Goal: Information Seeking & Learning: Learn about a topic

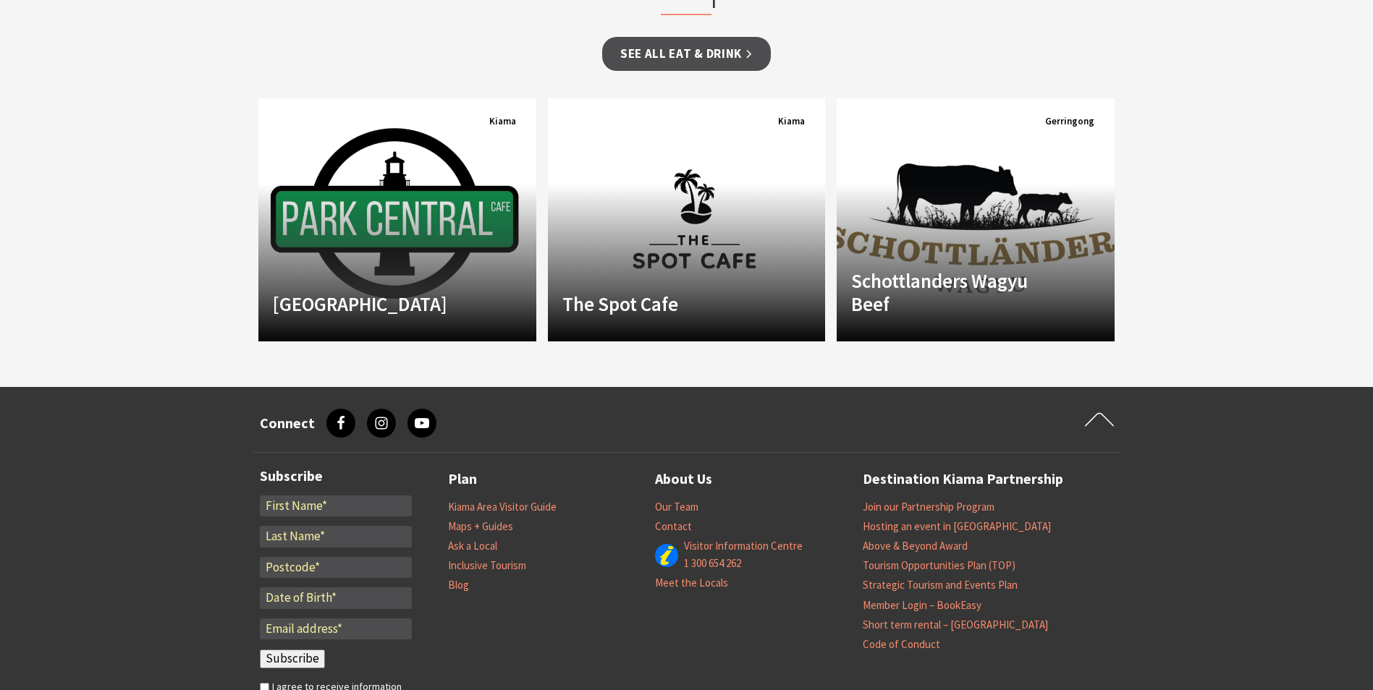
scroll to position [941, 0]
click at [534, 506] on link "Kiama Area Visitor Guide" at bounding box center [502, 506] width 109 height 14
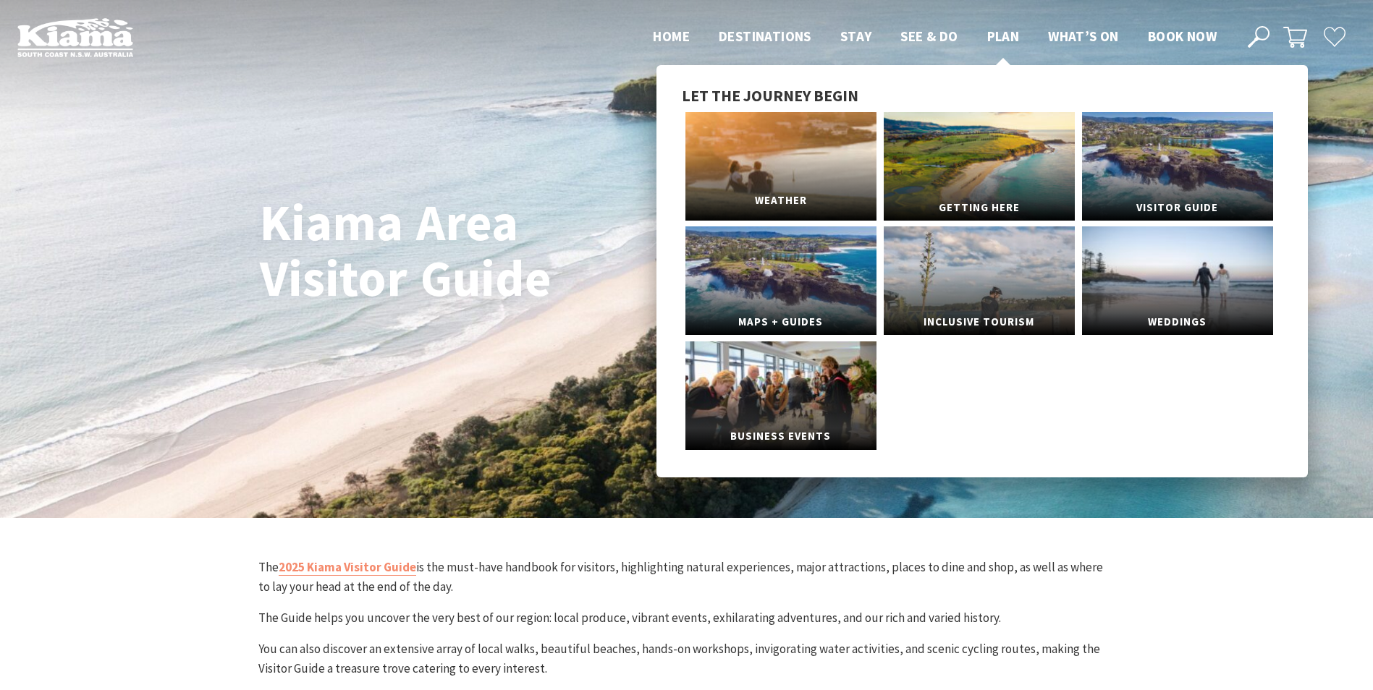
click at [810, 171] on link "Weather" at bounding box center [780, 166] width 191 height 109
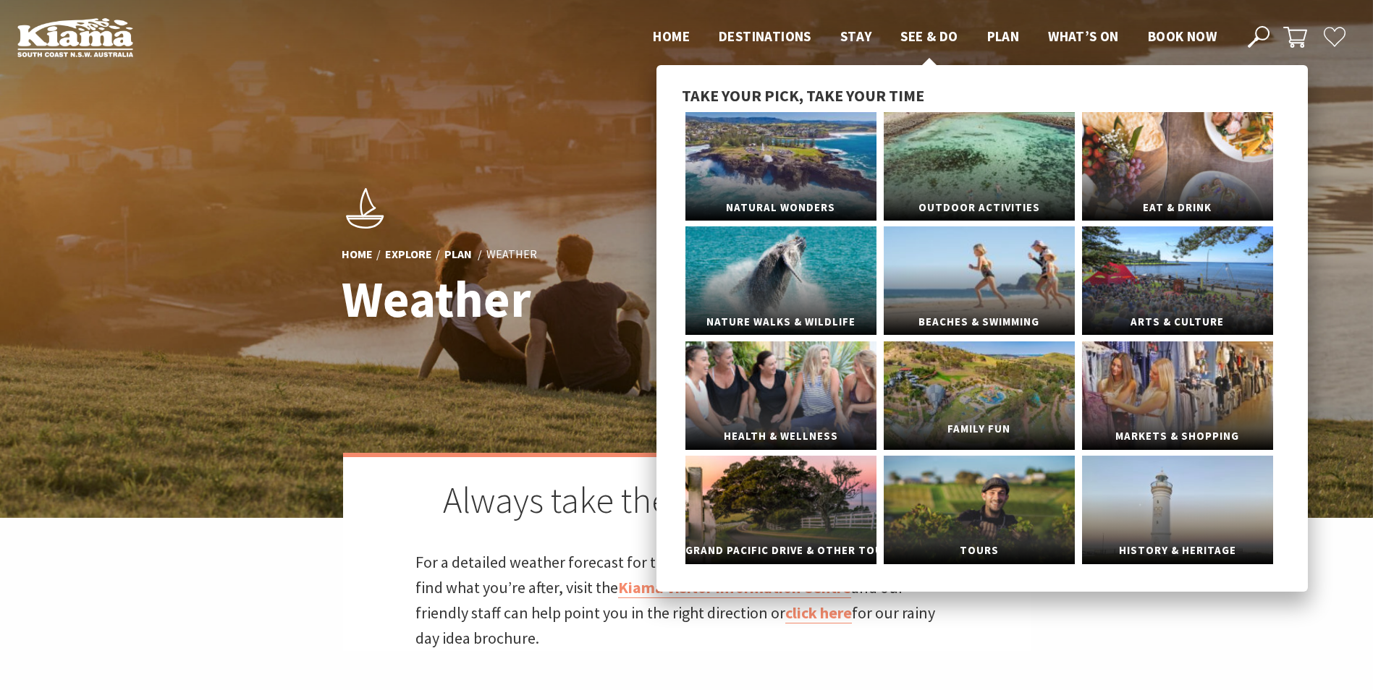
click at [980, 410] on link "Family Fun" at bounding box center [978, 396] width 191 height 109
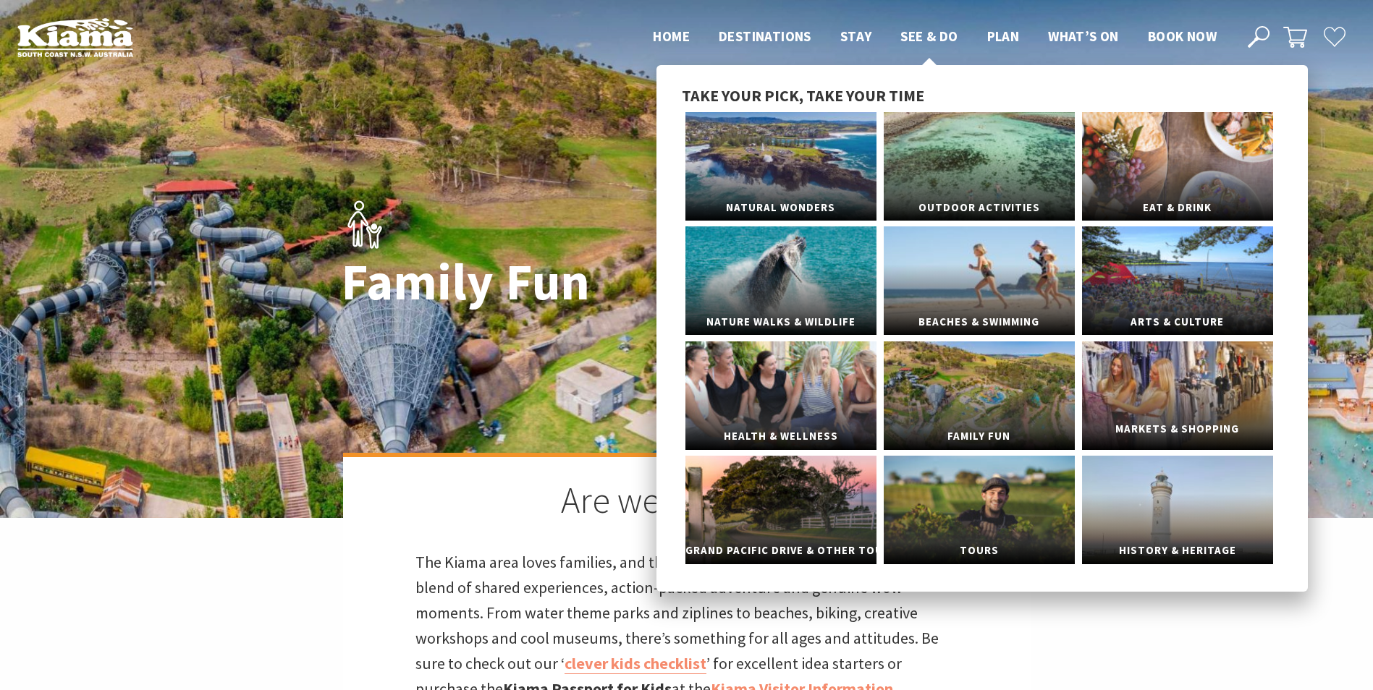
click at [1231, 433] on span "Markets & Shopping" at bounding box center [1177, 429] width 191 height 27
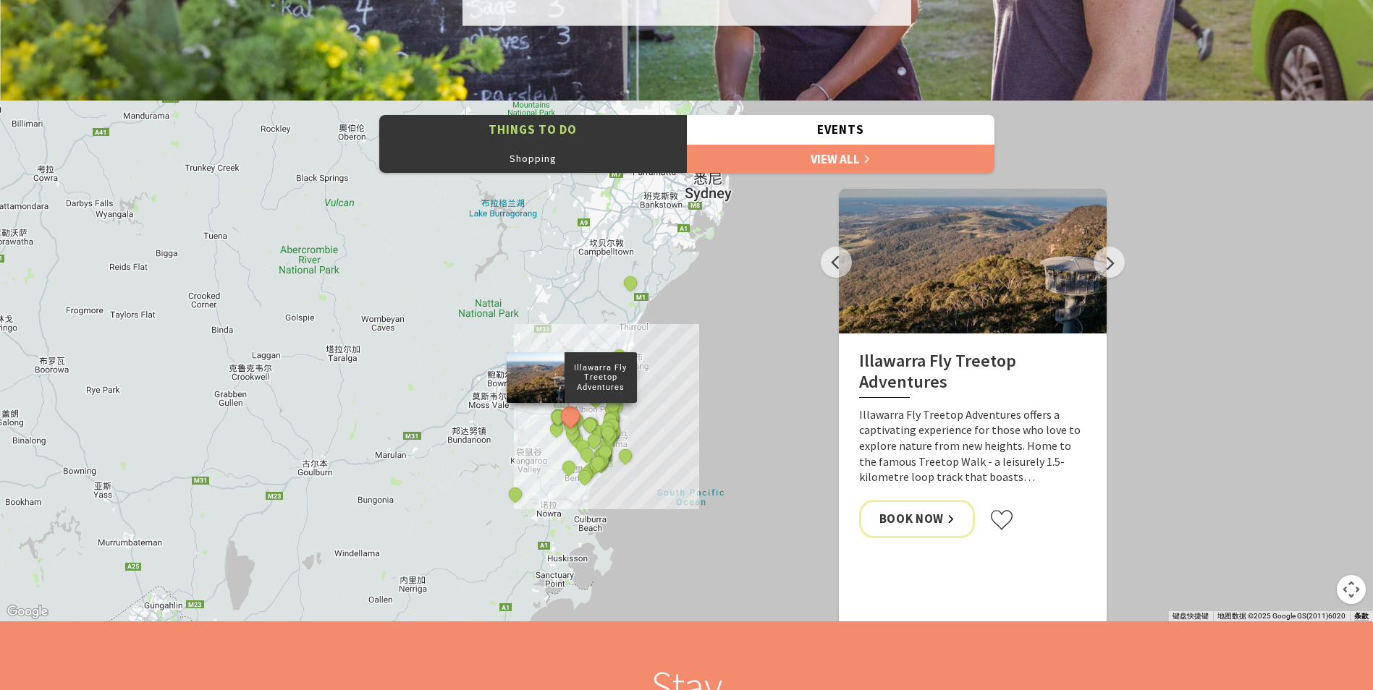
scroll to position [1447, 0]
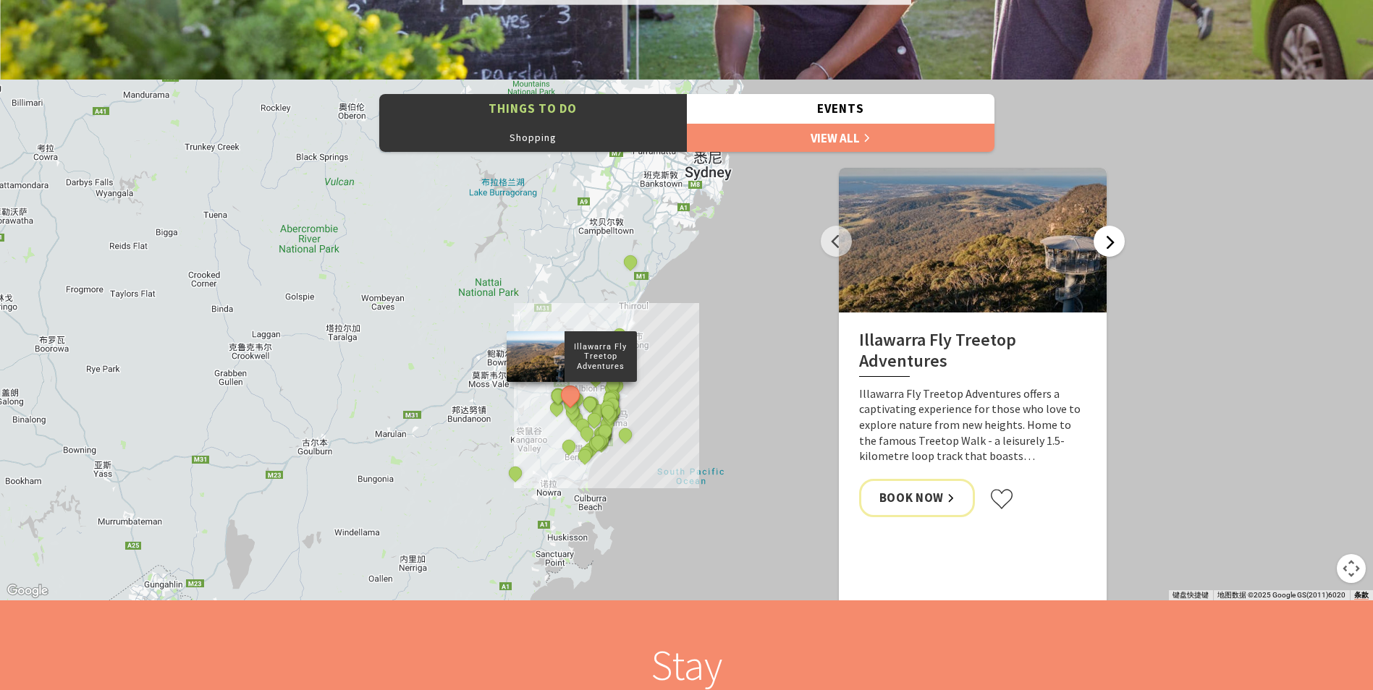
click at [1103, 243] on button "Next" at bounding box center [1108, 241] width 31 height 31
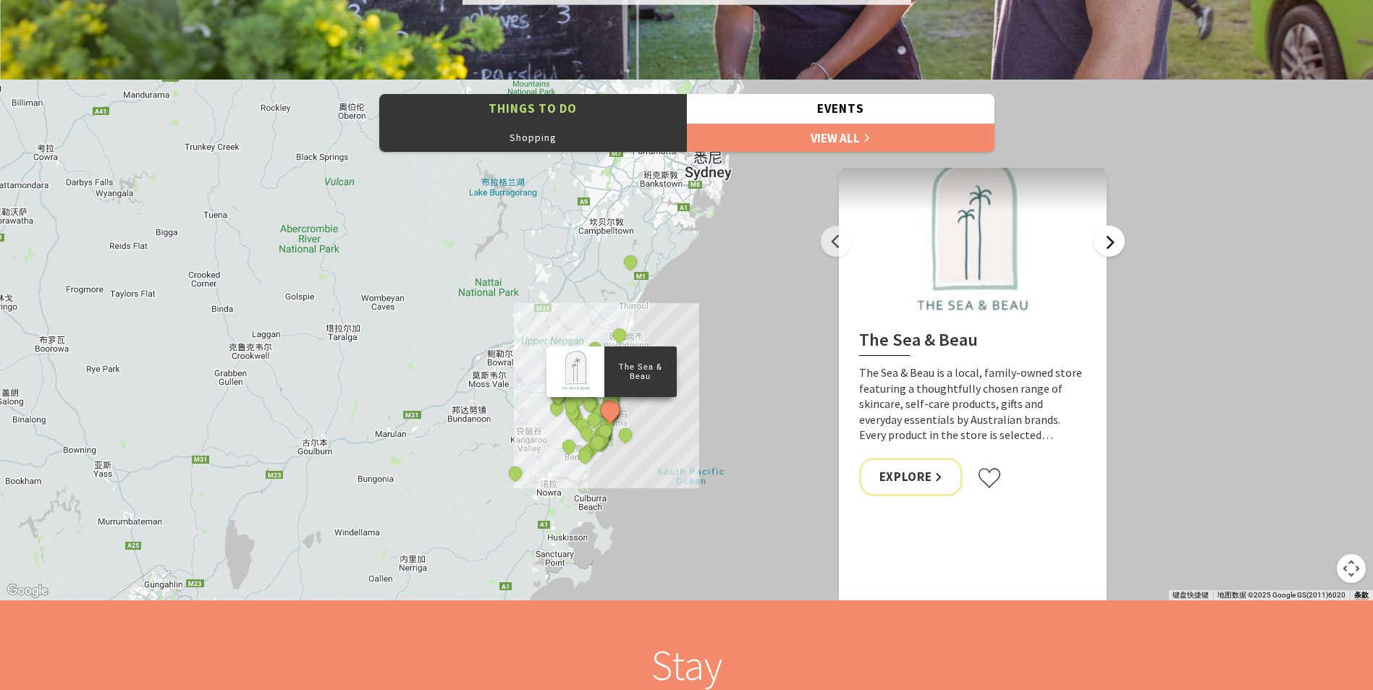
click at [1103, 243] on button "Next" at bounding box center [1108, 241] width 31 height 31
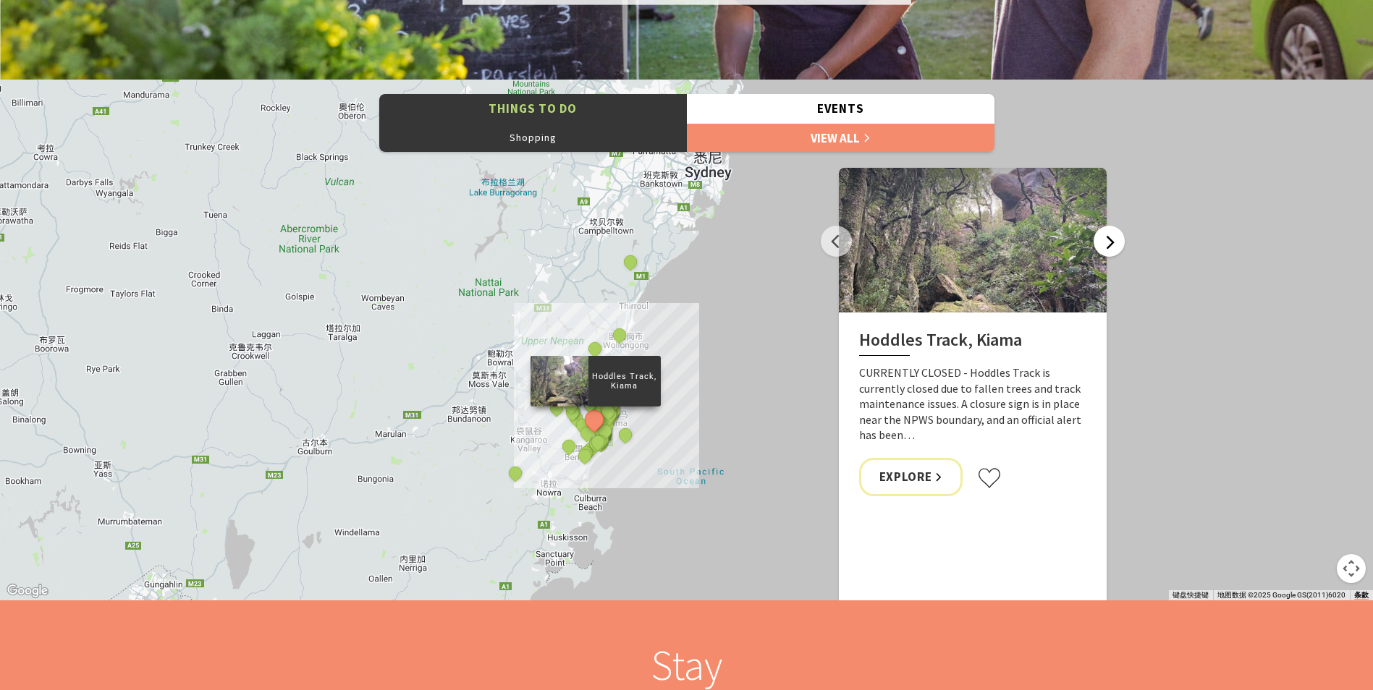
click at [1103, 243] on button "Next" at bounding box center [1108, 241] width 31 height 31
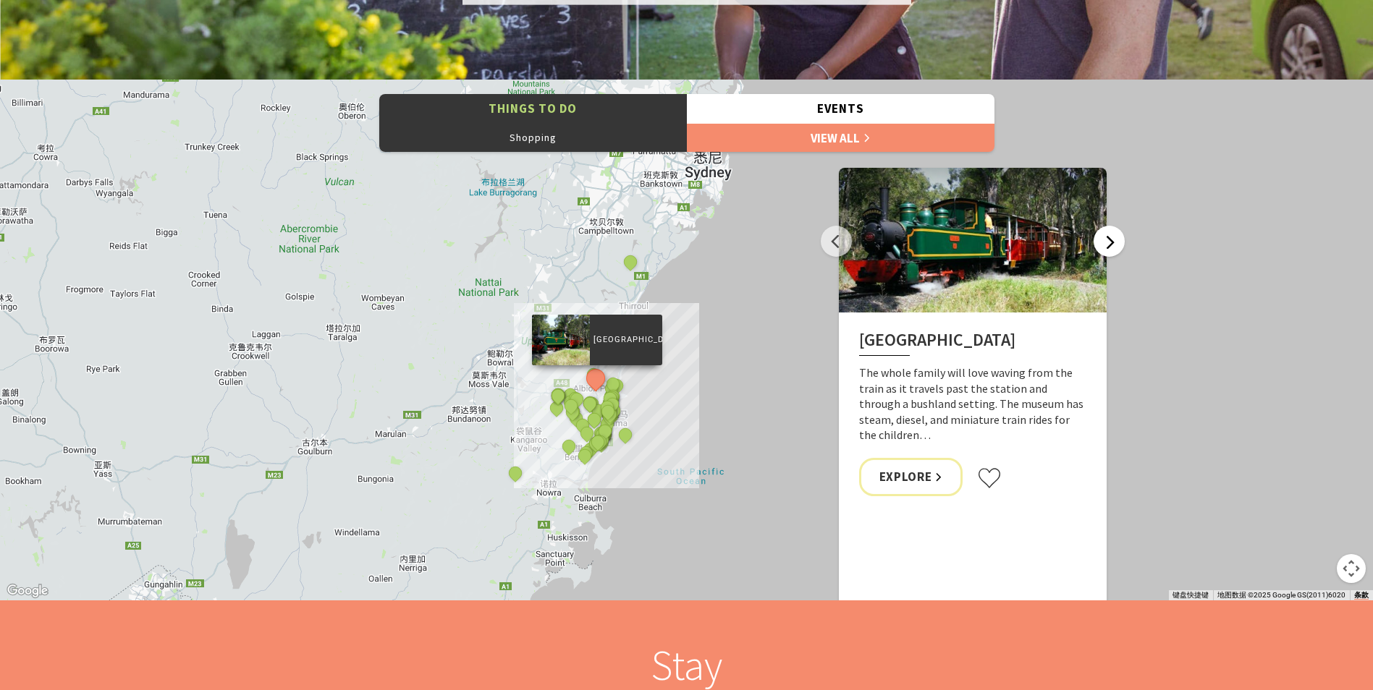
click at [1103, 243] on button "Next" at bounding box center [1108, 241] width 31 height 31
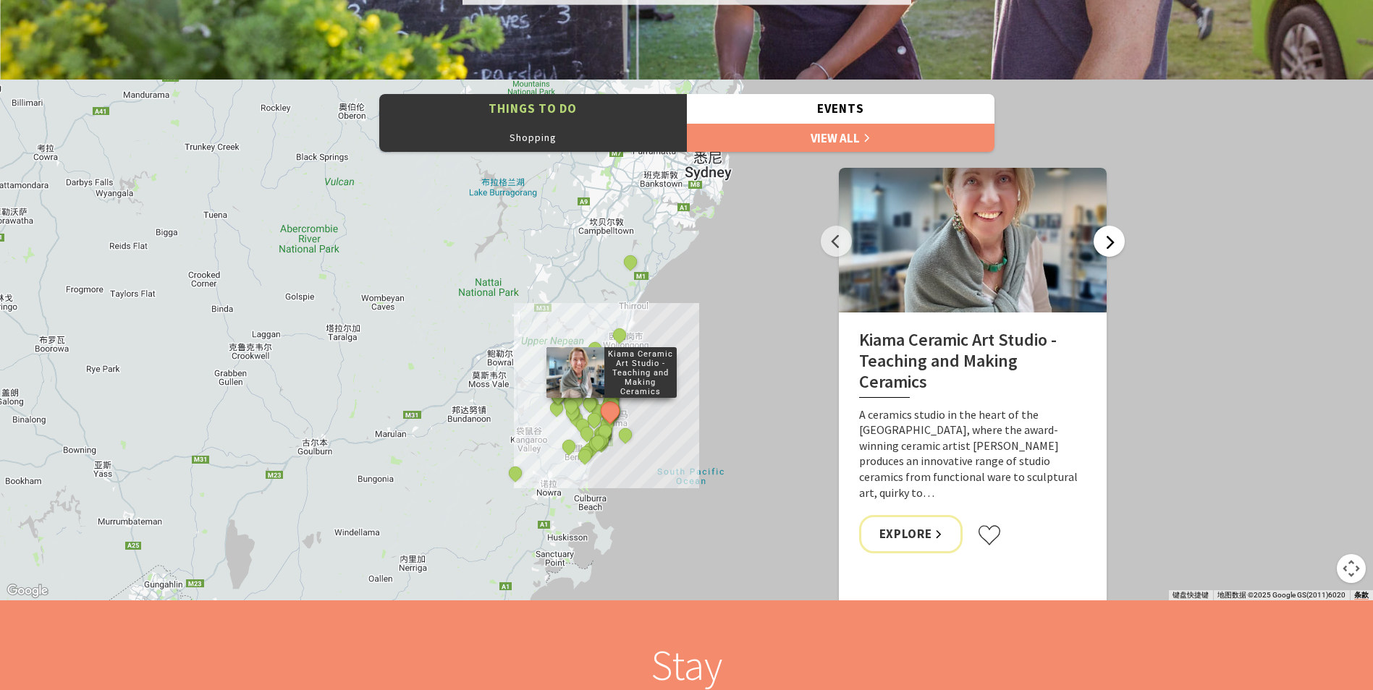
click at [1103, 243] on button "Next" at bounding box center [1108, 241] width 31 height 31
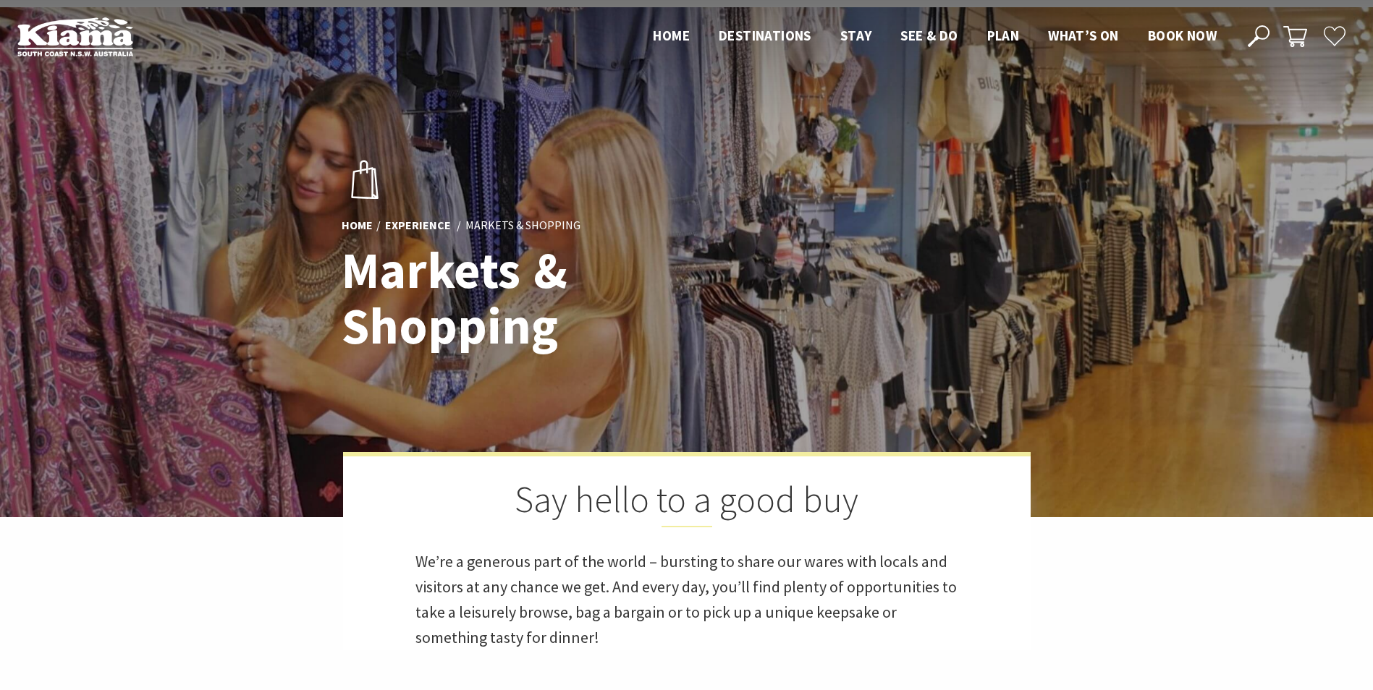
scroll to position [0, 0]
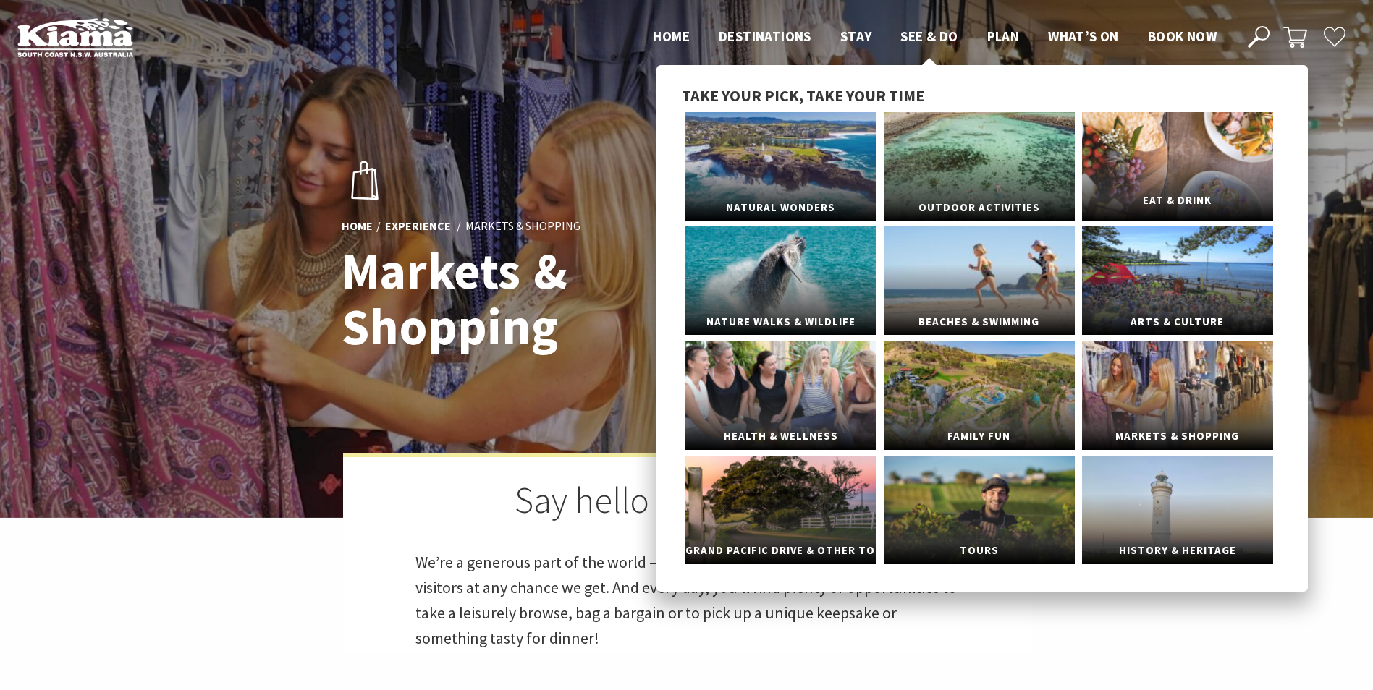
click at [1140, 184] on link "Eat & Drink" at bounding box center [1177, 166] width 191 height 109
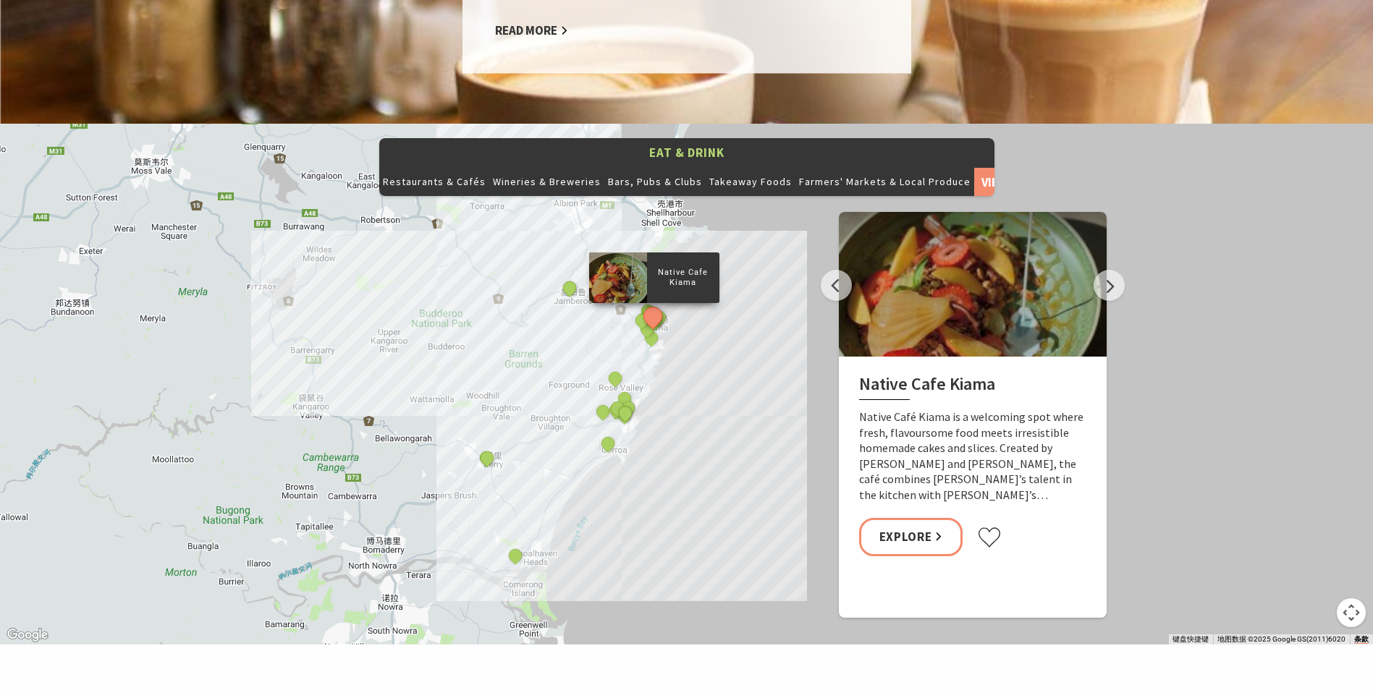
scroll to position [1664, 0]
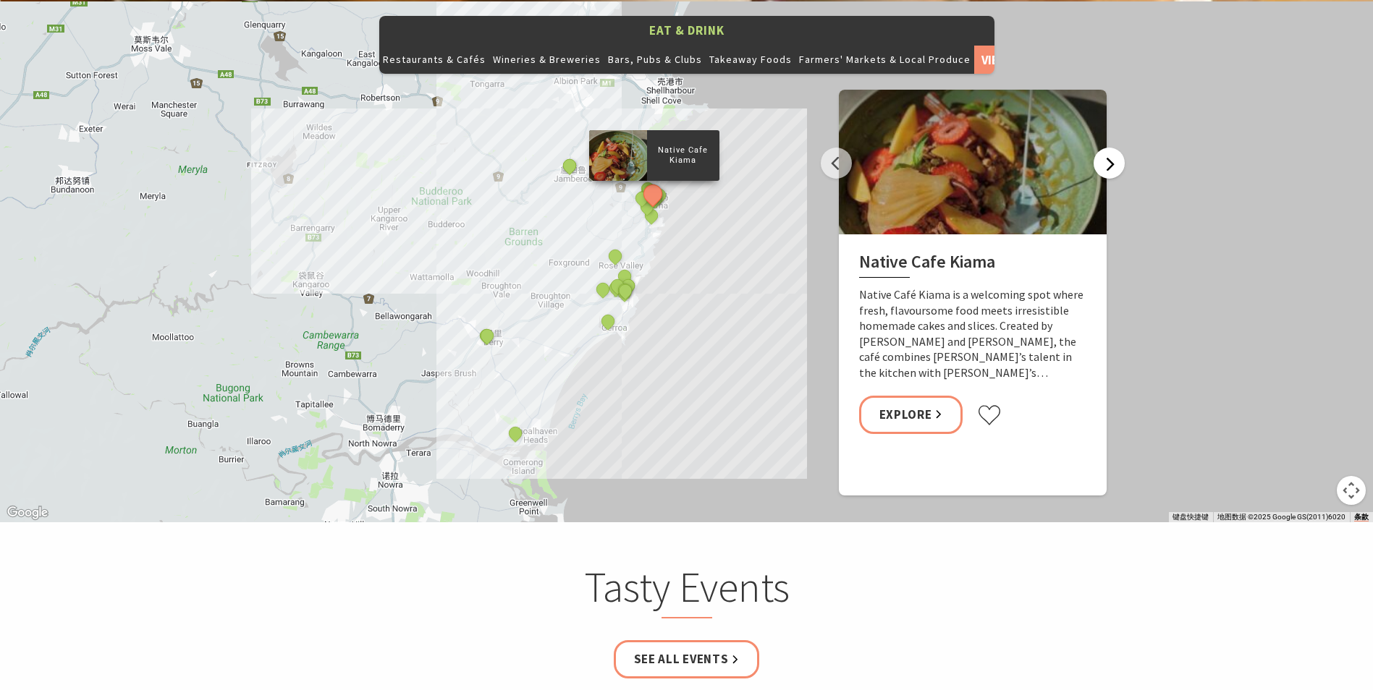
click at [1106, 148] on button "Next" at bounding box center [1108, 163] width 31 height 31
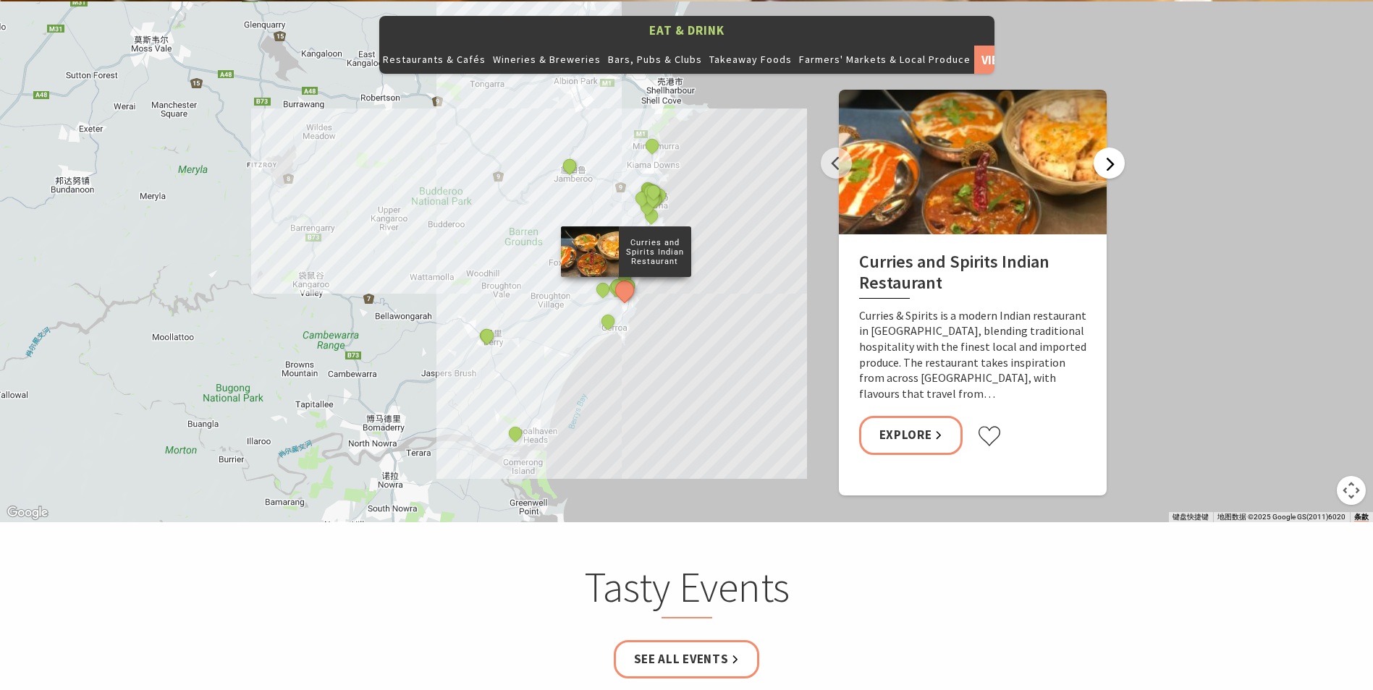
click at [1106, 148] on button "Next" at bounding box center [1108, 163] width 31 height 31
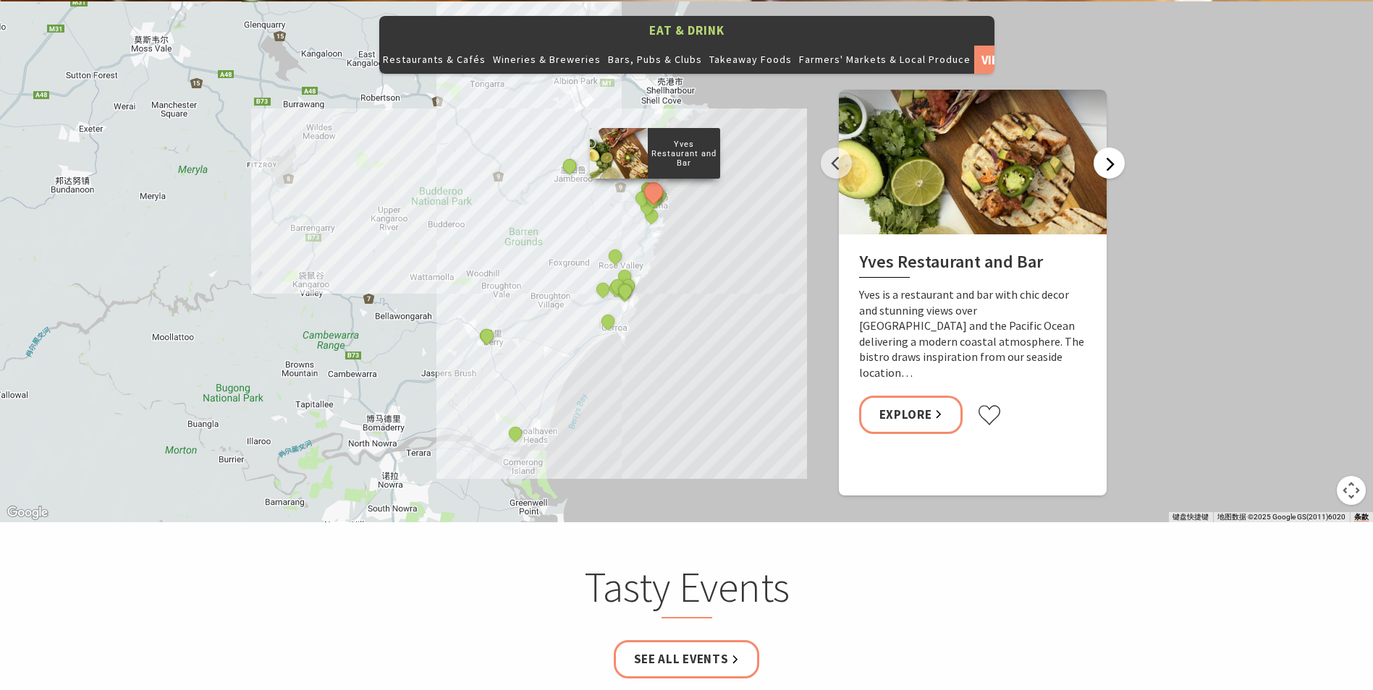
click at [1106, 148] on button "Next" at bounding box center [1108, 163] width 31 height 31
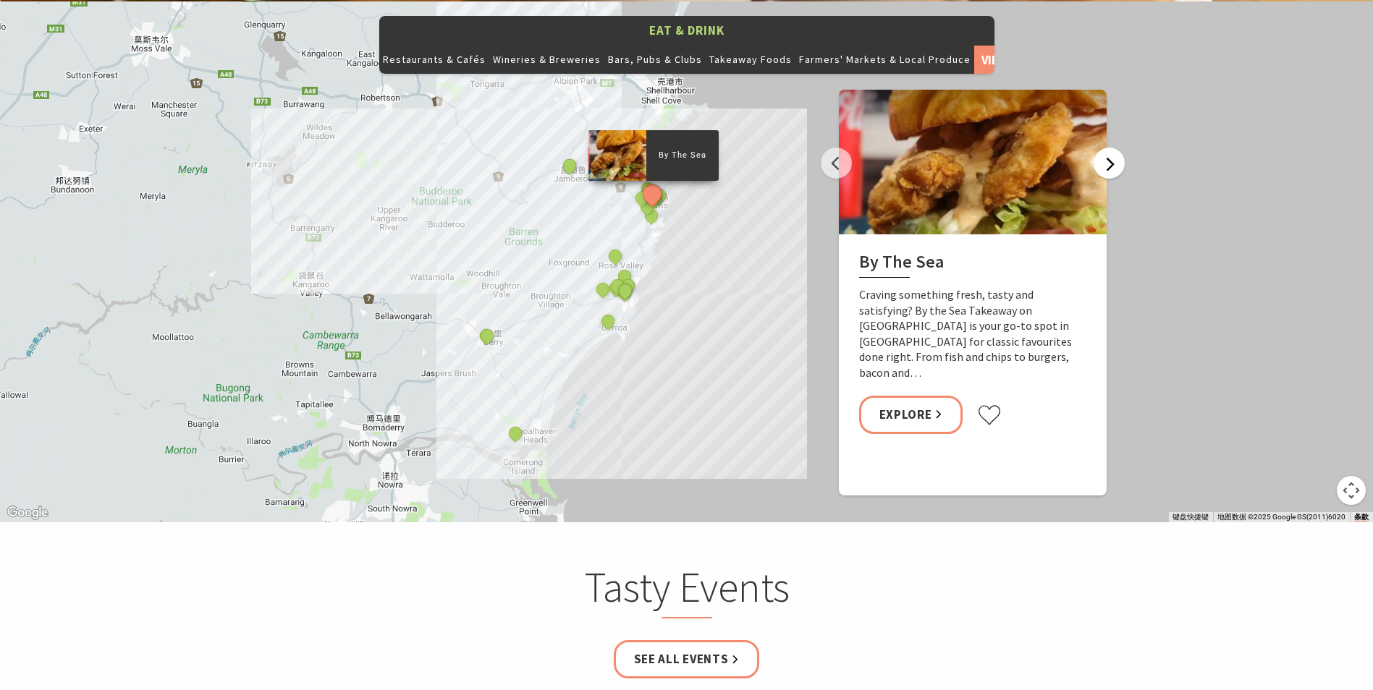
click at [1106, 148] on button "Next" at bounding box center [1108, 163] width 31 height 31
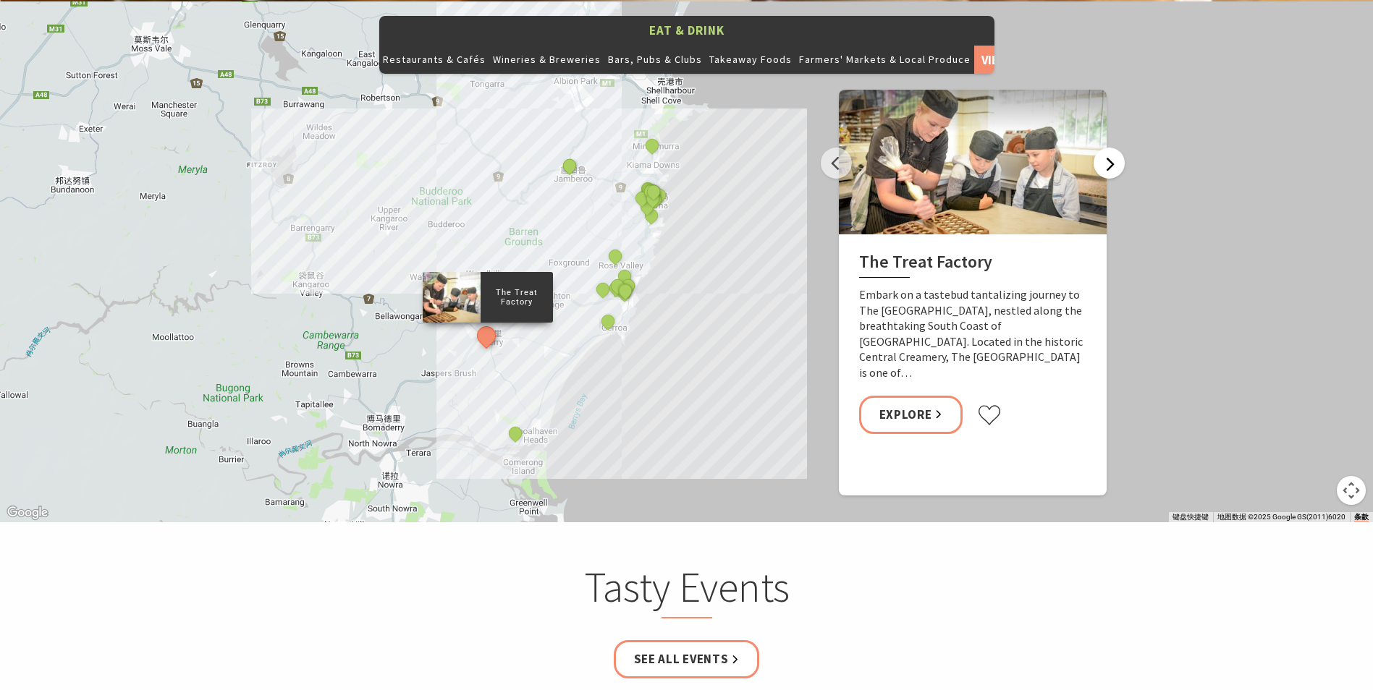
click at [1106, 148] on button "Next" at bounding box center [1108, 163] width 31 height 31
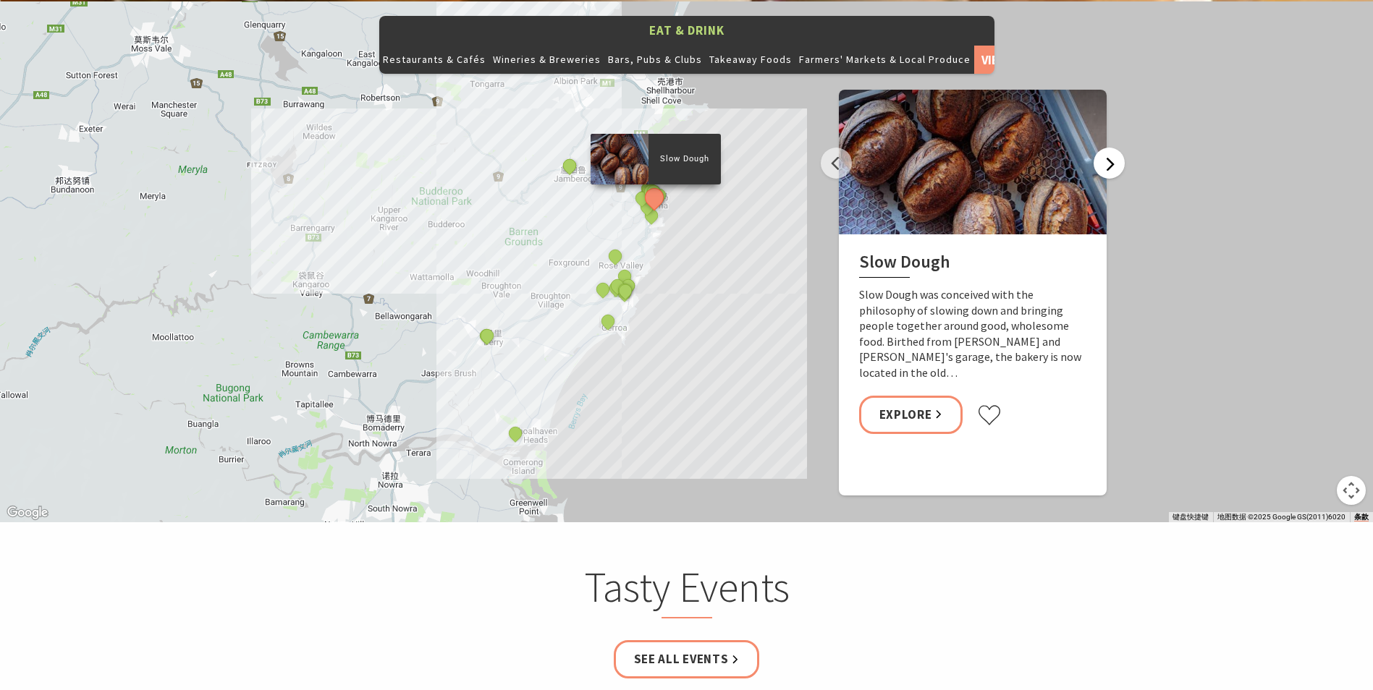
click at [1106, 148] on button "Next" at bounding box center [1108, 163] width 31 height 31
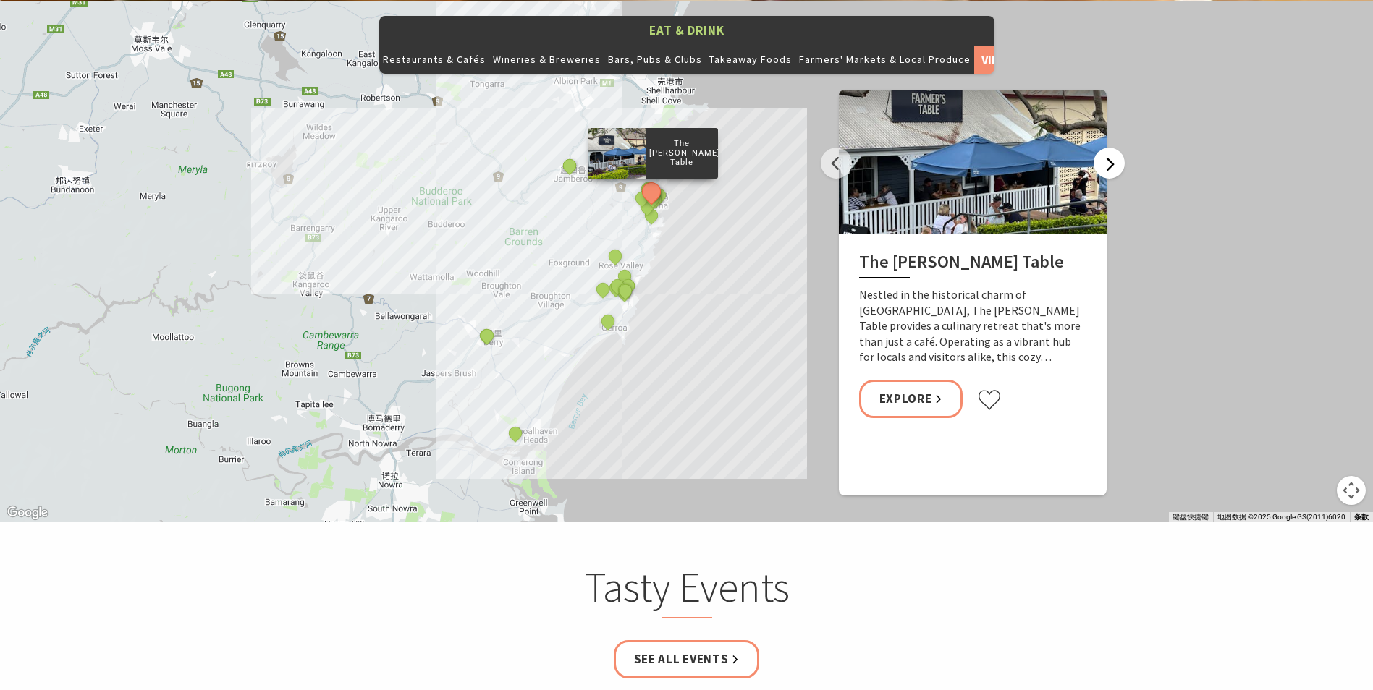
click at [1106, 148] on button "Next" at bounding box center [1108, 163] width 31 height 31
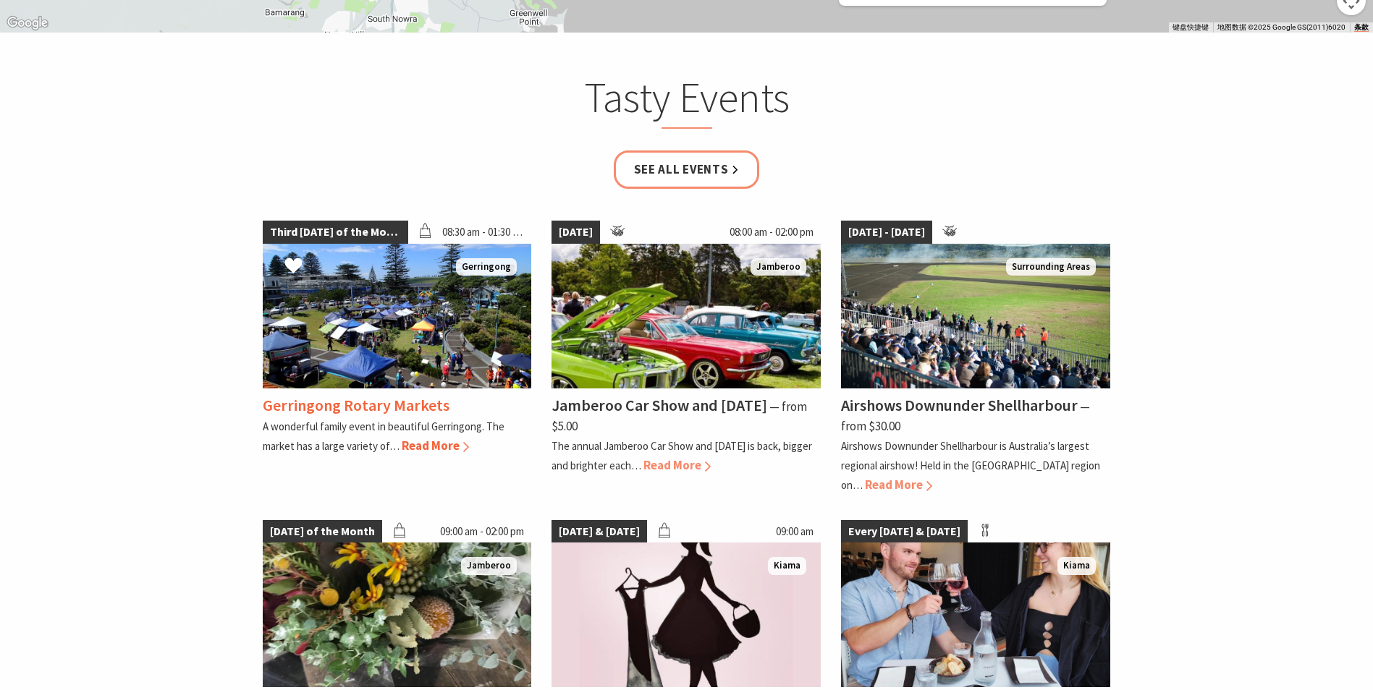
scroll to position [2098, 0]
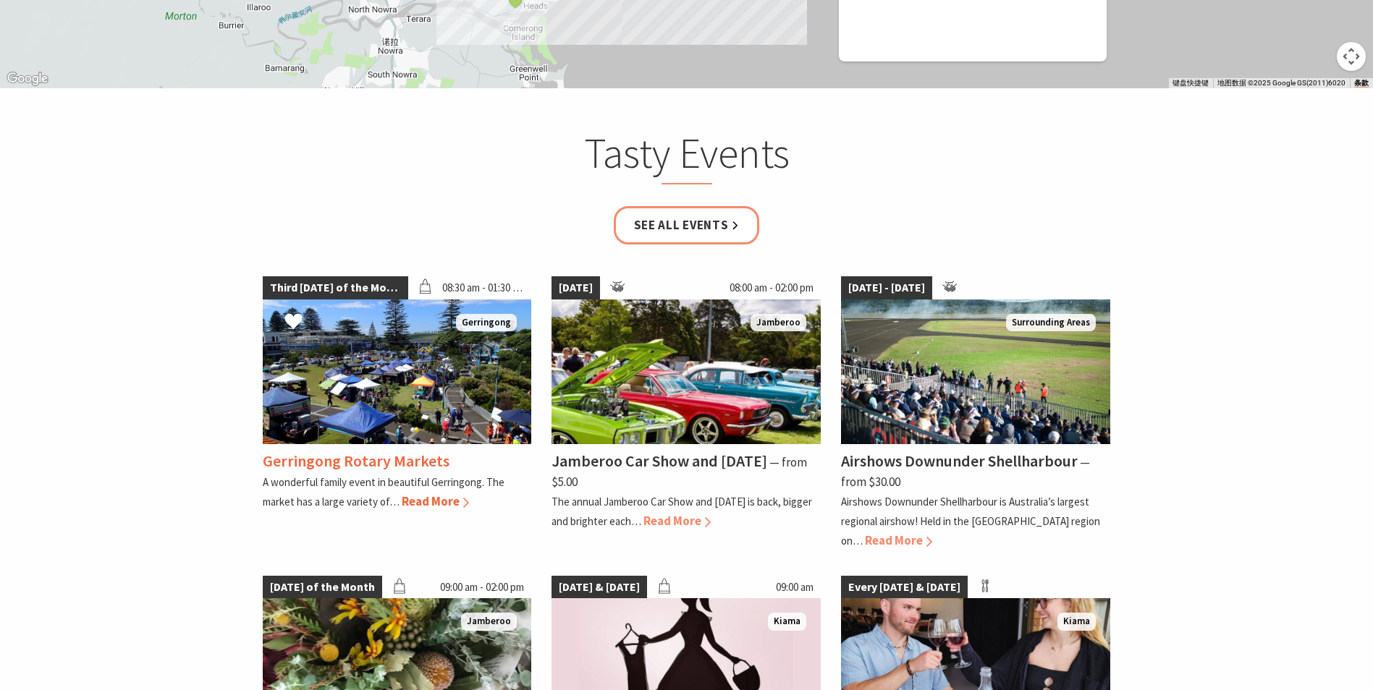
click at [438, 493] on span "Read More" at bounding box center [435, 501] width 67 height 16
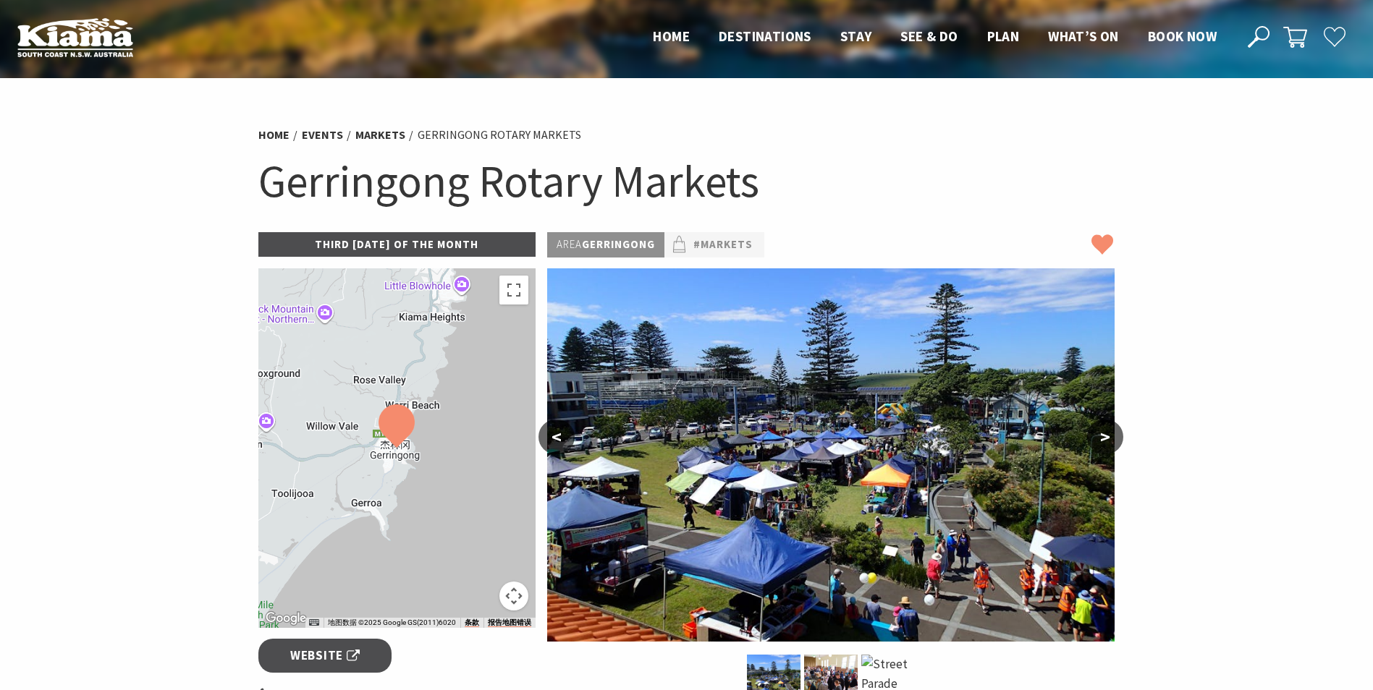
click at [1094, 248] on icon at bounding box center [1102, 245] width 22 height 22
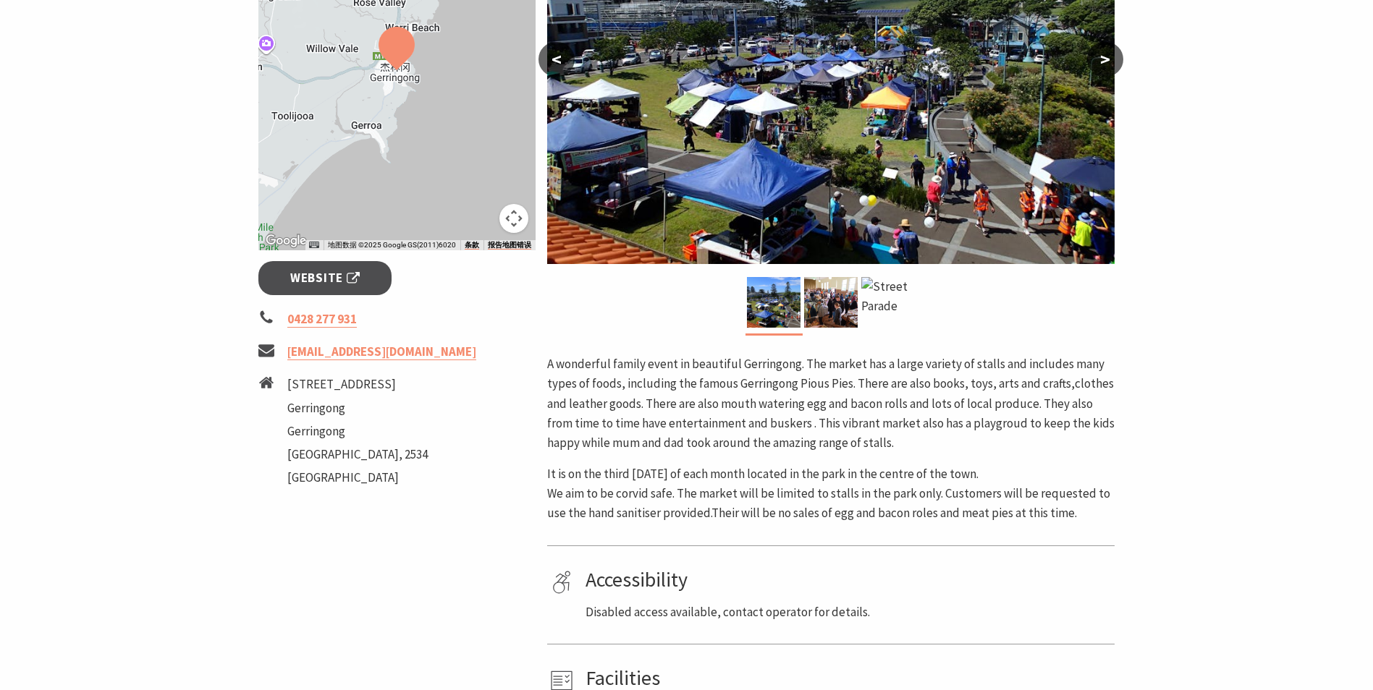
scroll to position [362, 0]
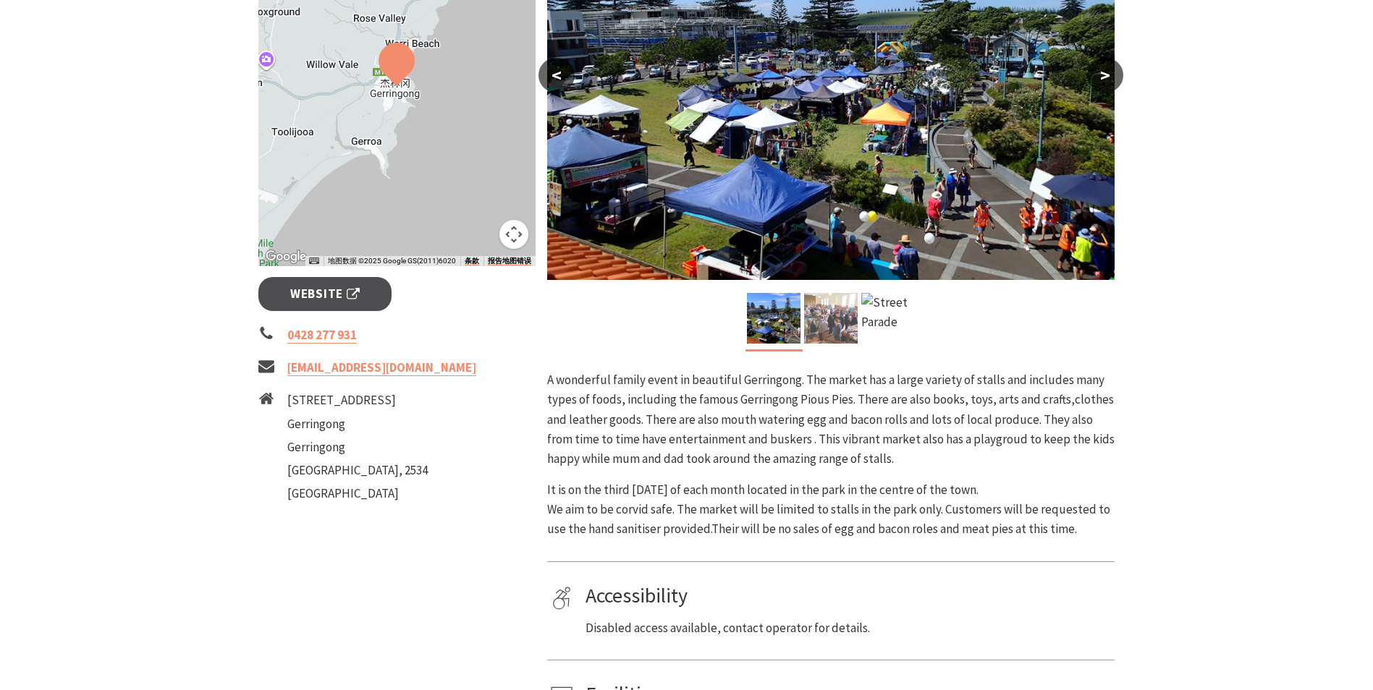
click at [831, 318] on img at bounding box center [831, 318] width 54 height 51
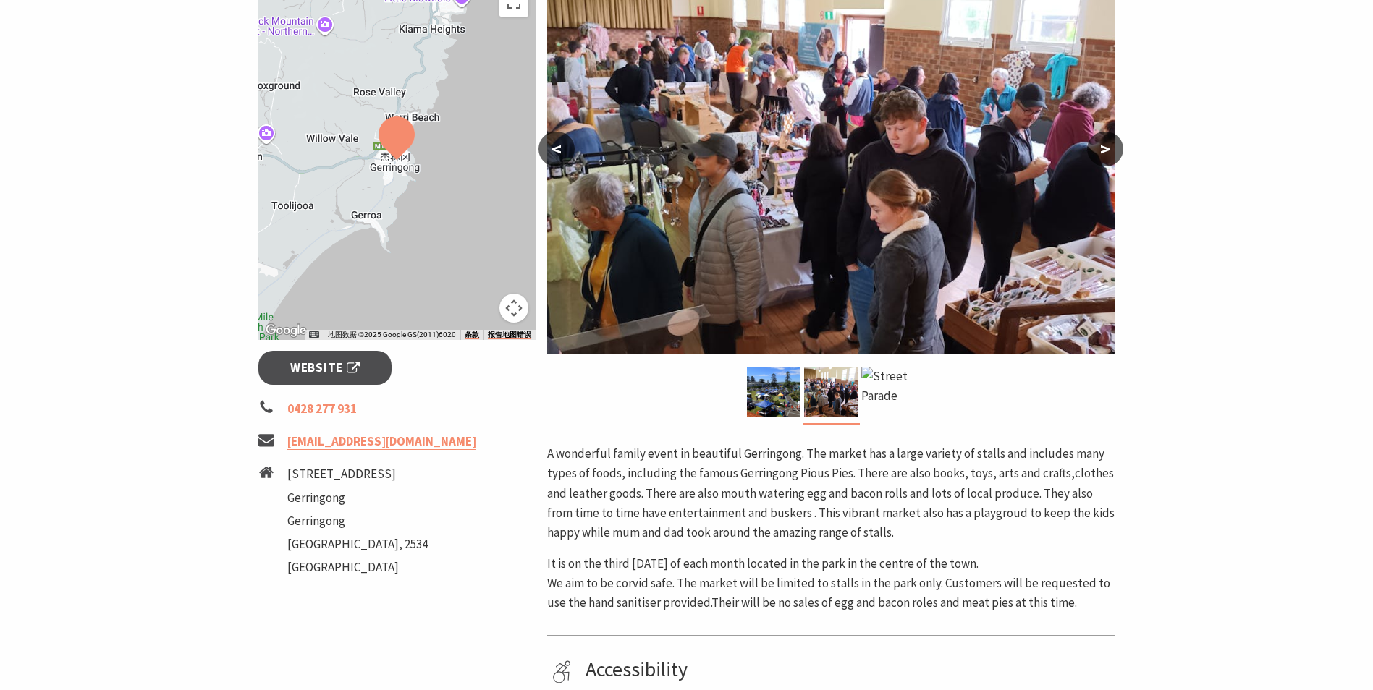
scroll to position [289, 0]
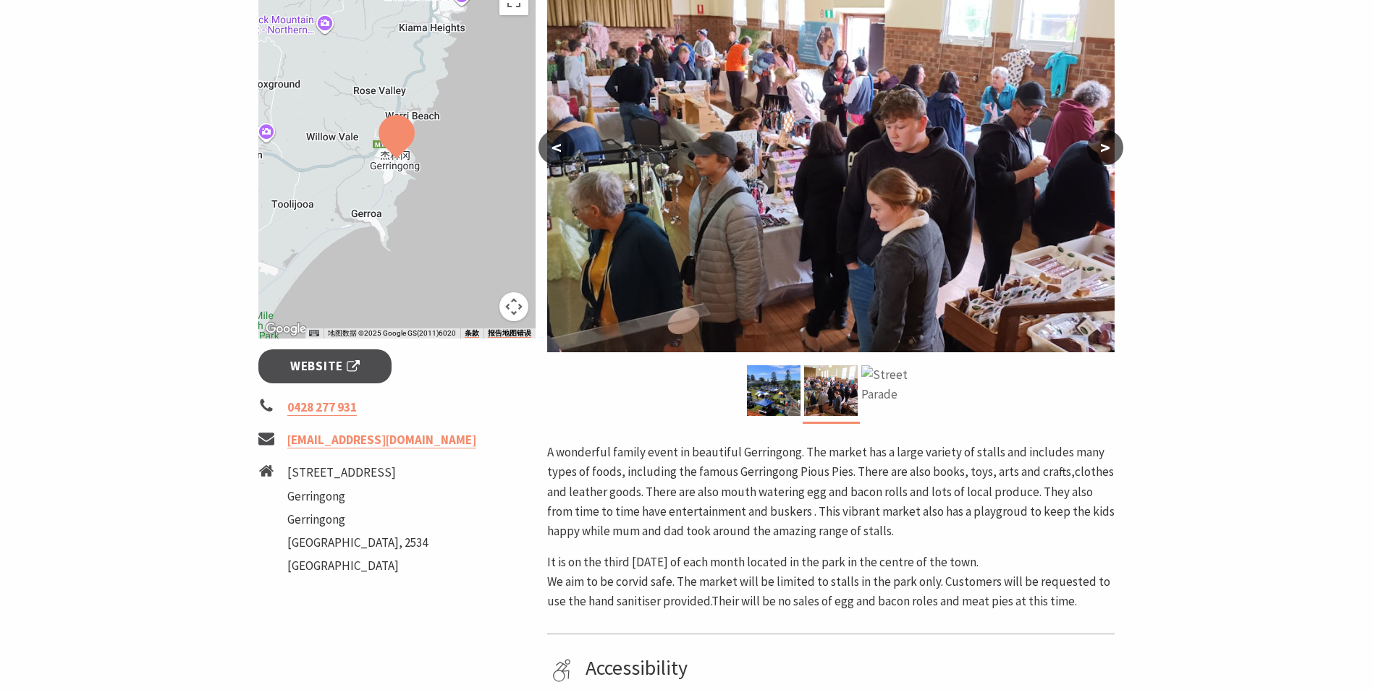
click at [892, 378] on img at bounding box center [888, 390] width 54 height 51
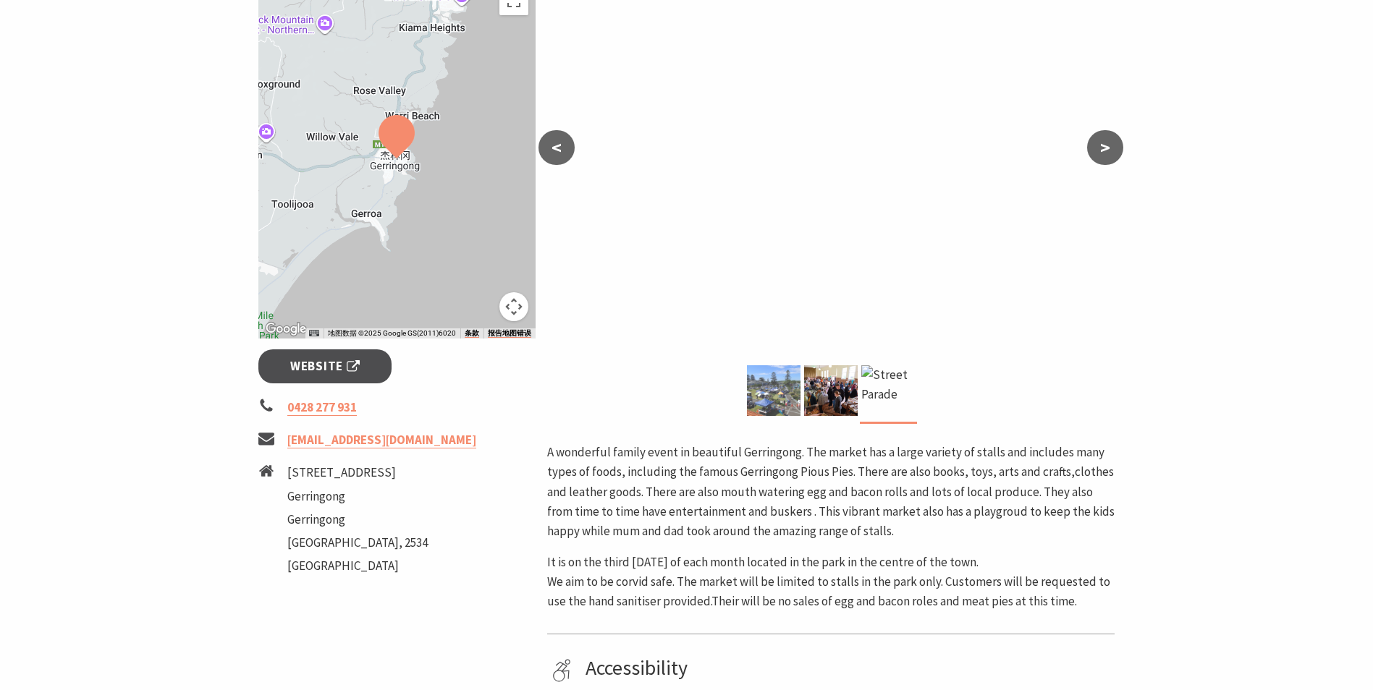
click at [786, 391] on img at bounding box center [774, 390] width 54 height 51
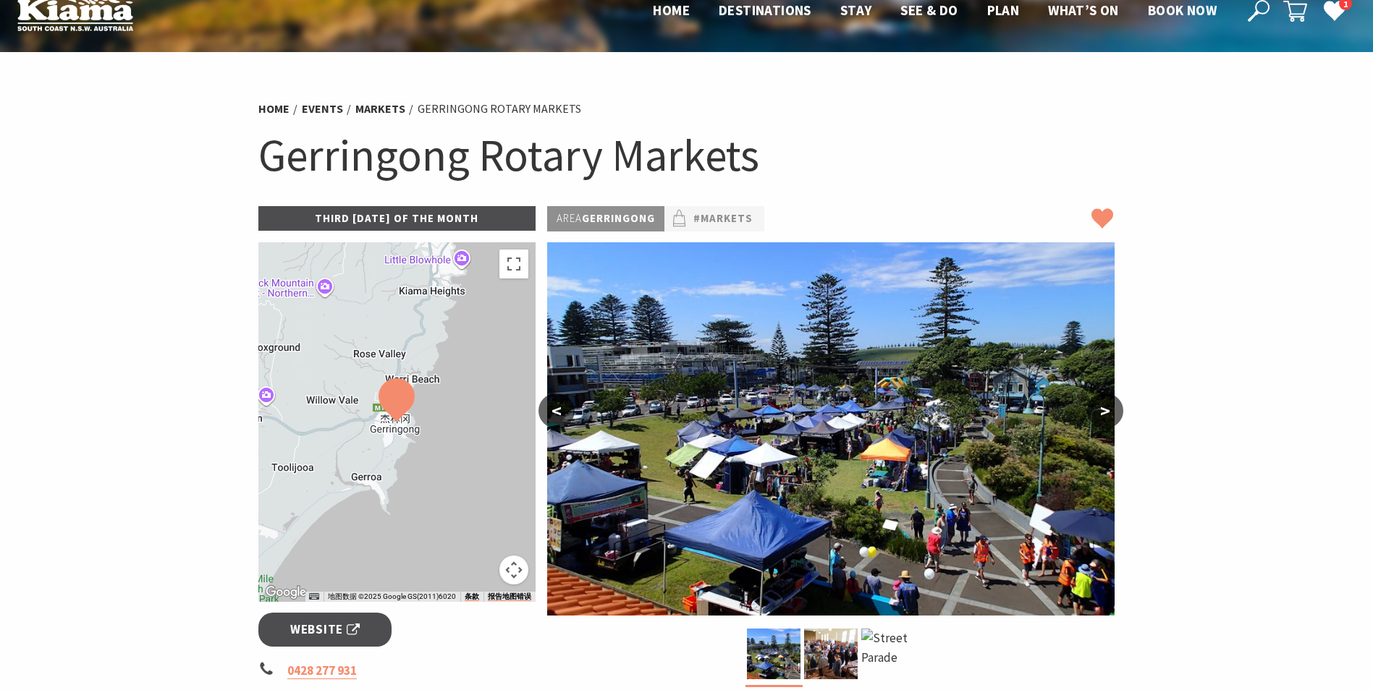
scroll to position [0, 0]
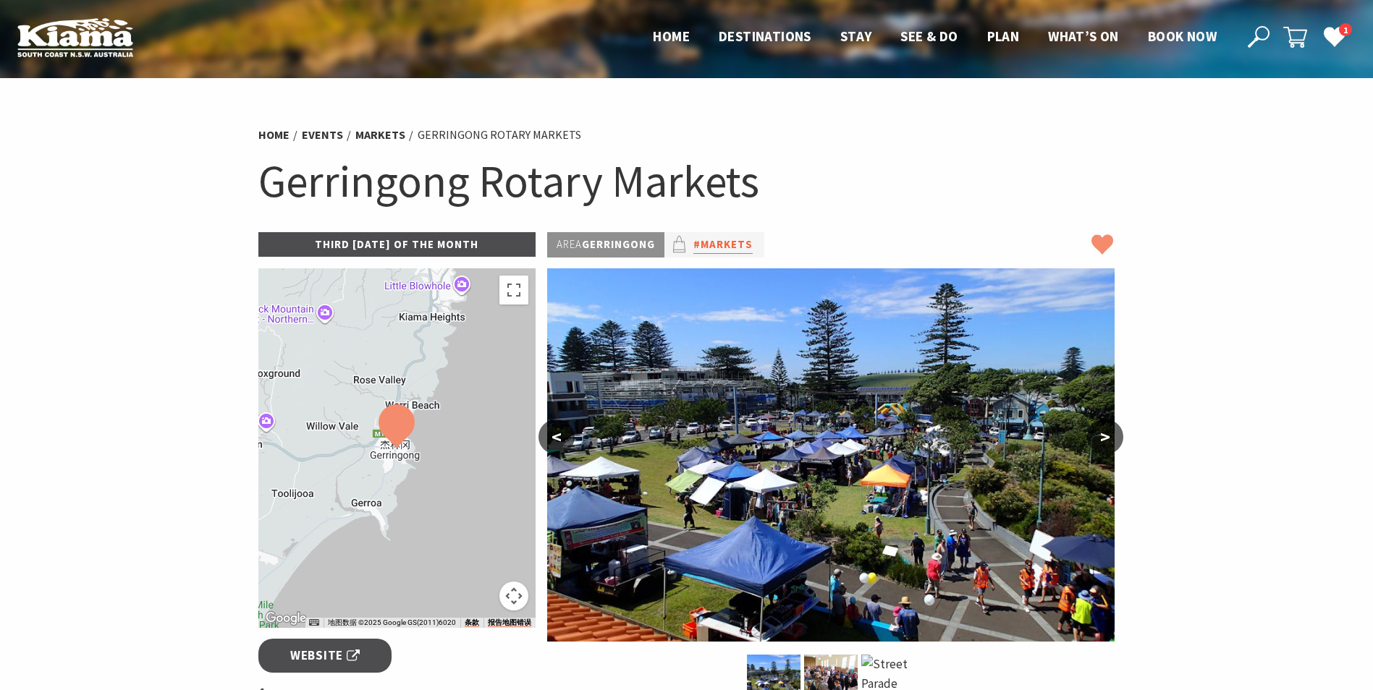
click at [745, 242] on link "#Markets" at bounding box center [722, 245] width 59 height 18
